Goal: Information Seeking & Learning: Learn about a topic

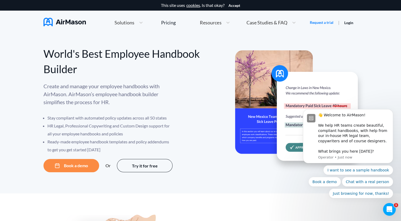
scroll to position [2887, 0]
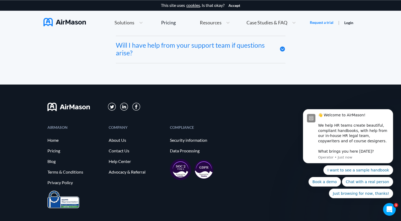
click at [188, 127] on div "COMPLIANCE" at bounding box center [198, 127] width 56 height 3
click at [191, 128] on div "COMPLIANCE" at bounding box center [198, 127] width 56 height 3
click at [214, 116] on div at bounding box center [200, 105] width 306 height 41
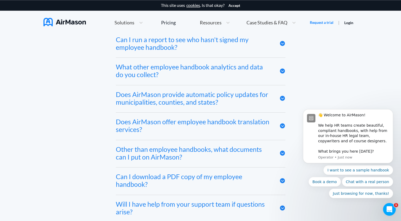
scroll to position [2675, 0]
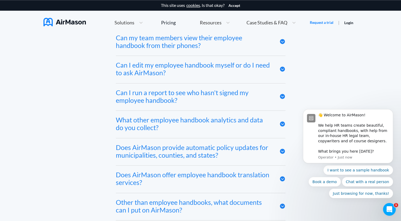
click at [283, 97] on icon at bounding box center [282, 96] width 5 height 5
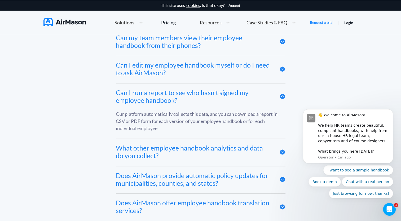
click at [169, 95] on div "Can I run a report to see who hasn't signed my employee handbook?" at bounding box center [194, 96] width 156 height 15
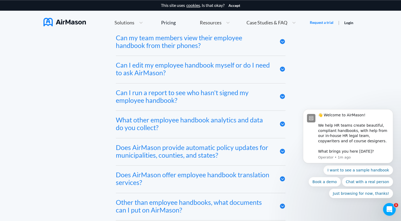
click at [281, 97] on icon at bounding box center [282, 96] width 5 height 5
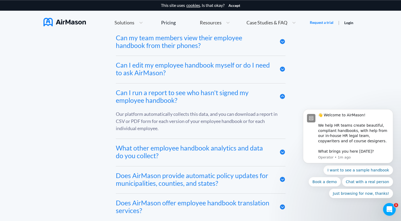
click at [283, 69] on icon at bounding box center [282, 69] width 5 height 5
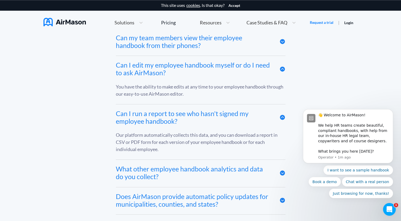
click at [281, 43] on icon at bounding box center [282, 41] width 5 height 5
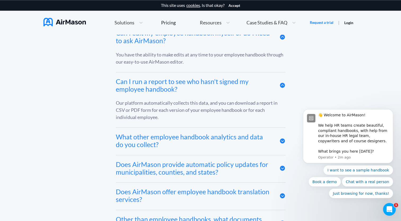
scroll to position [2834, 0]
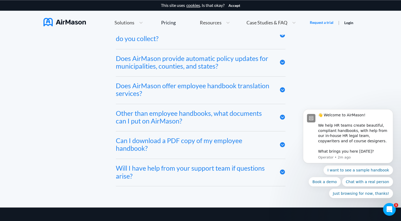
click at [280, 145] on icon at bounding box center [282, 144] width 5 height 5
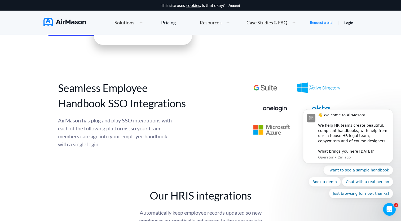
scroll to position [2460, 0]
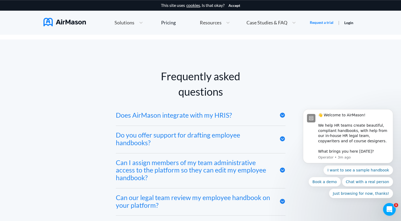
click at [282, 168] on div at bounding box center [283, 170] width 6 height 23
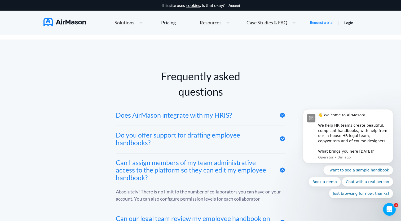
scroll to position [2560, 0]
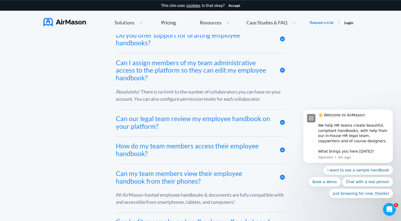
click at [280, 124] on icon at bounding box center [282, 122] width 5 height 5
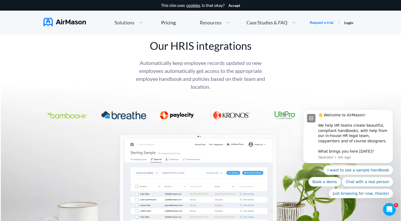
scroll to position [2128, 0]
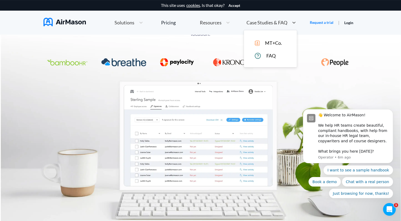
click at [278, 23] on span "Case Studies & FAQ" at bounding box center [267, 22] width 41 height 5
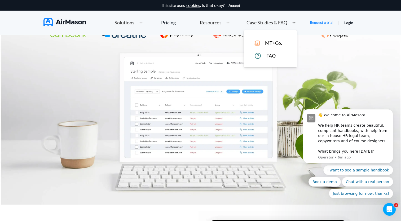
scroll to position [2130, 0]
